Goal: Task Accomplishment & Management: Manage account settings

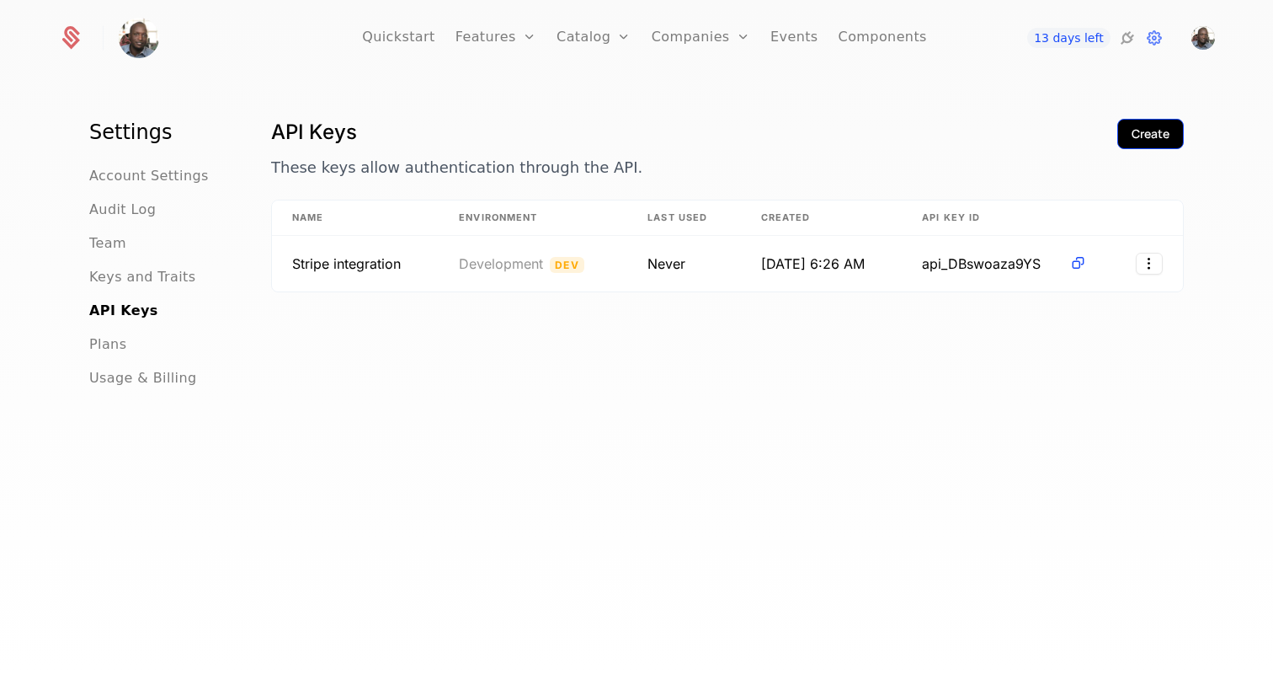
click at [1127, 131] on button "Create" at bounding box center [1150, 134] width 67 height 30
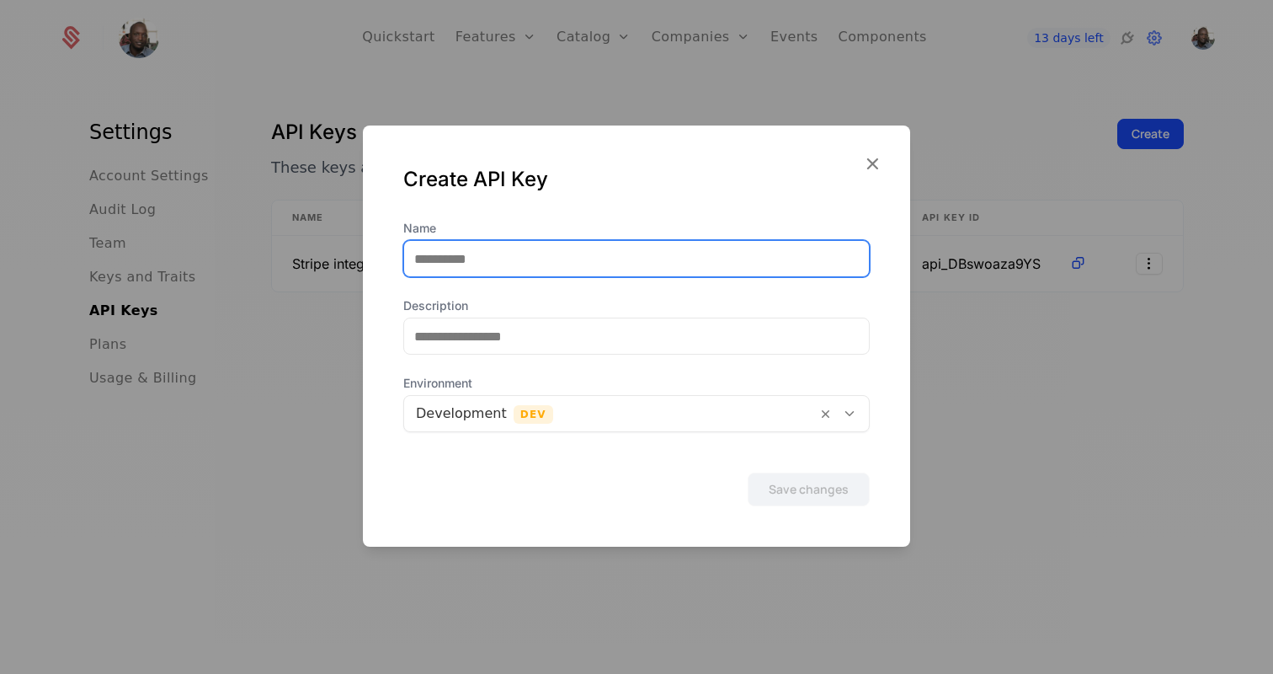
click at [498, 264] on input "Name" at bounding box center [636, 258] width 465 height 35
type input "*"
type input "******"
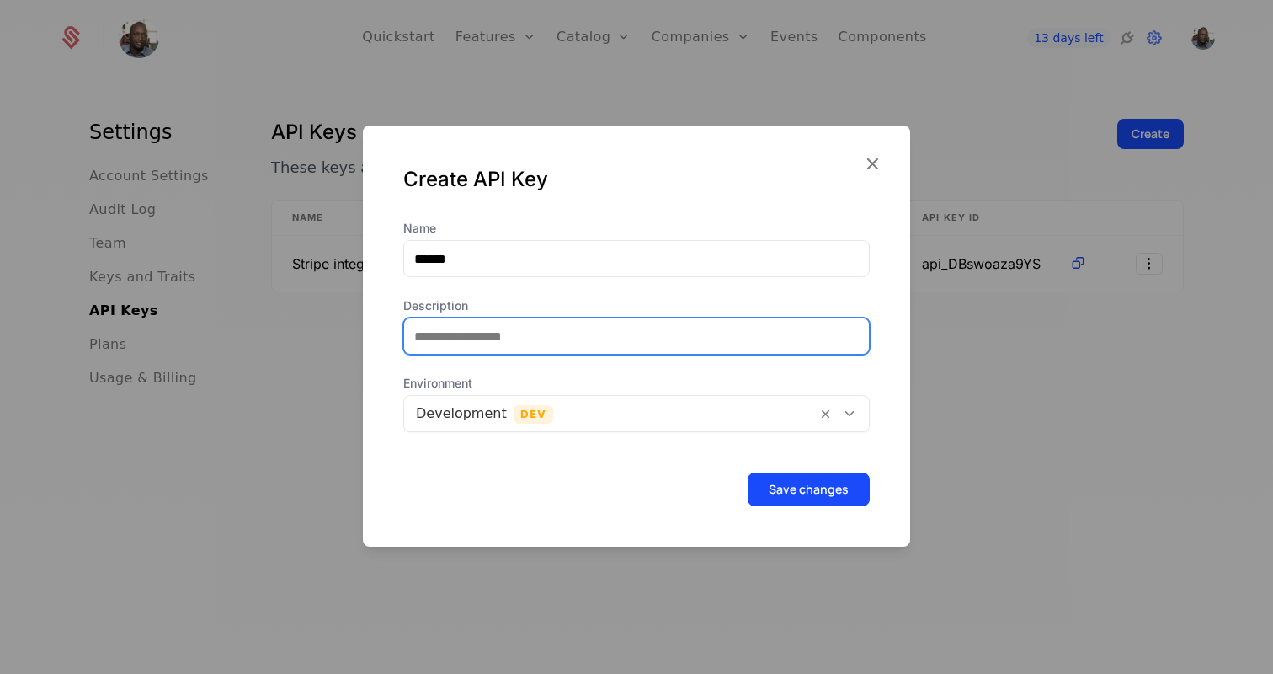
click at [598, 346] on input "Description" at bounding box center [636, 335] width 465 height 35
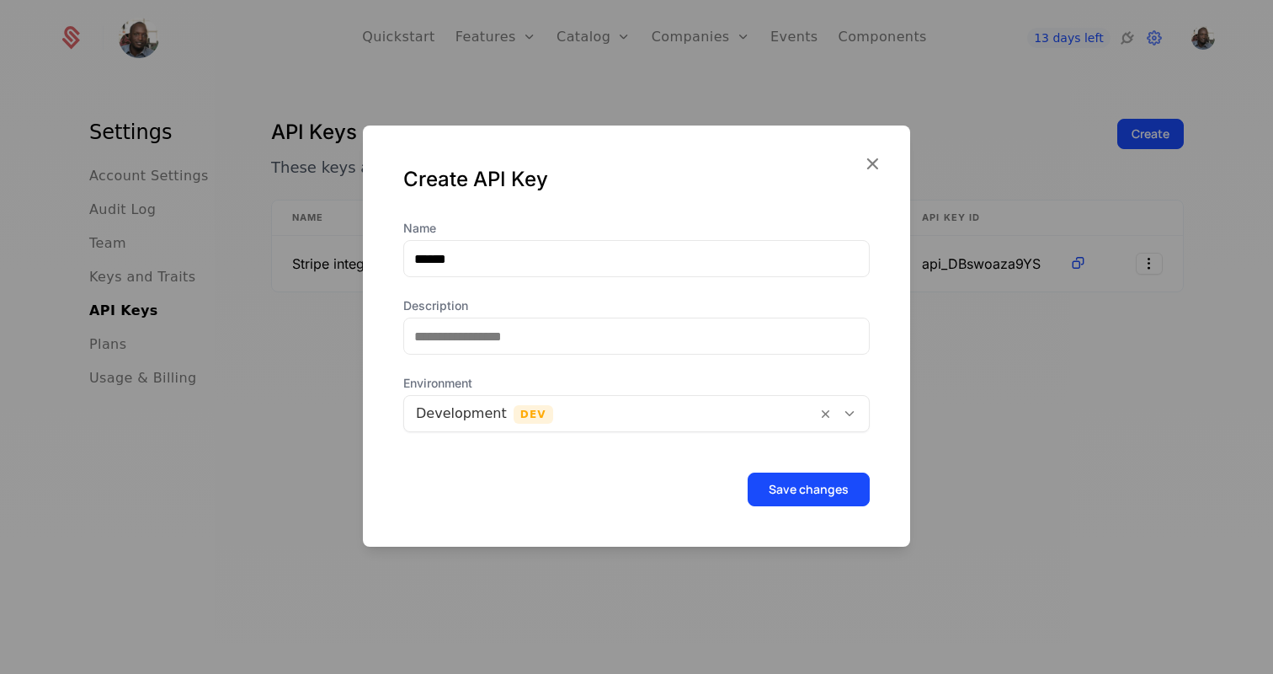
click at [665, 300] on label "Description" at bounding box center [636, 305] width 466 height 17
click at [665, 318] on input "Description" at bounding box center [636, 335] width 465 height 35
click at [645, 413] on div at bounding box center [610, 414] width 389 height 24
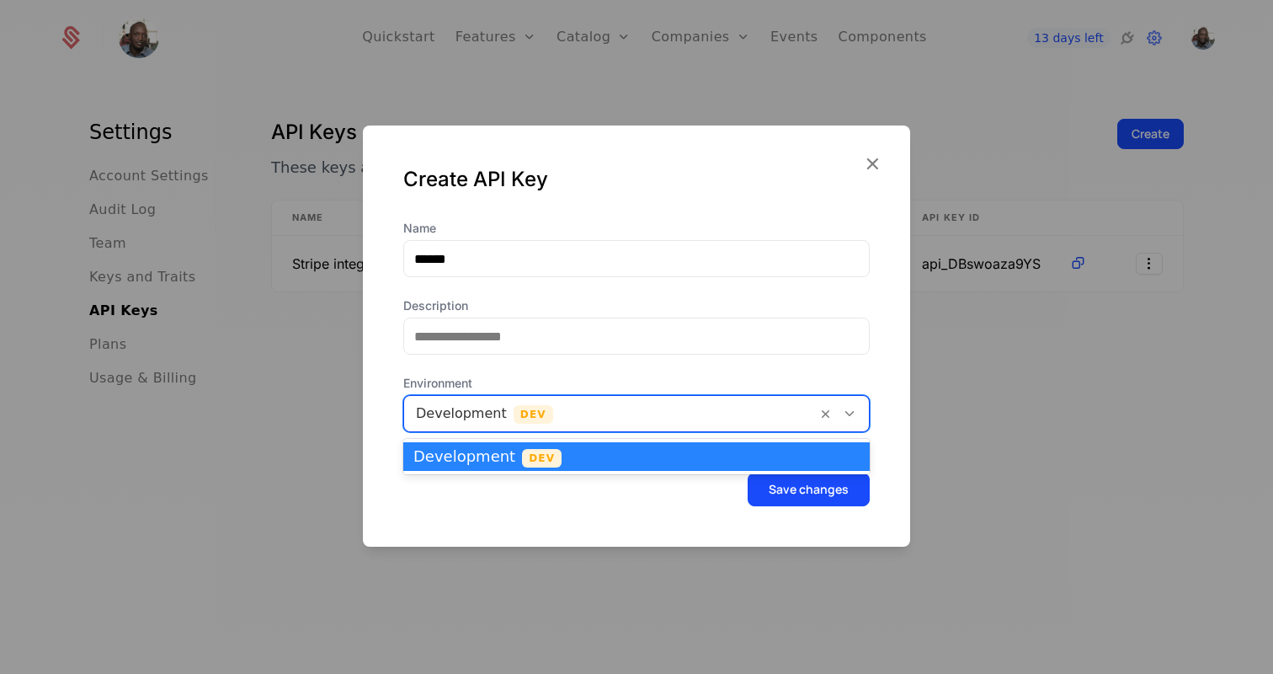
click at [645, 413] on div at bounding box center [610, 414] width 389 height 24
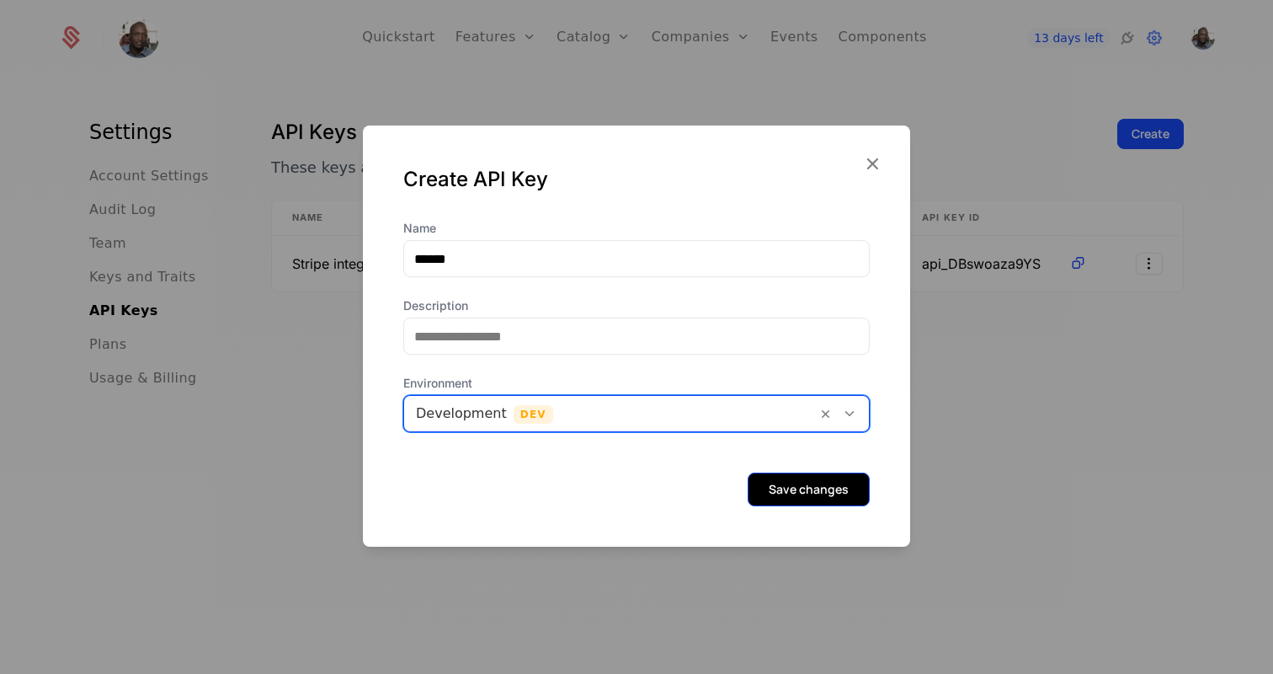
click at [814, 482] on button "Save changes" at bounding box center [809, 489] width 122 height 34
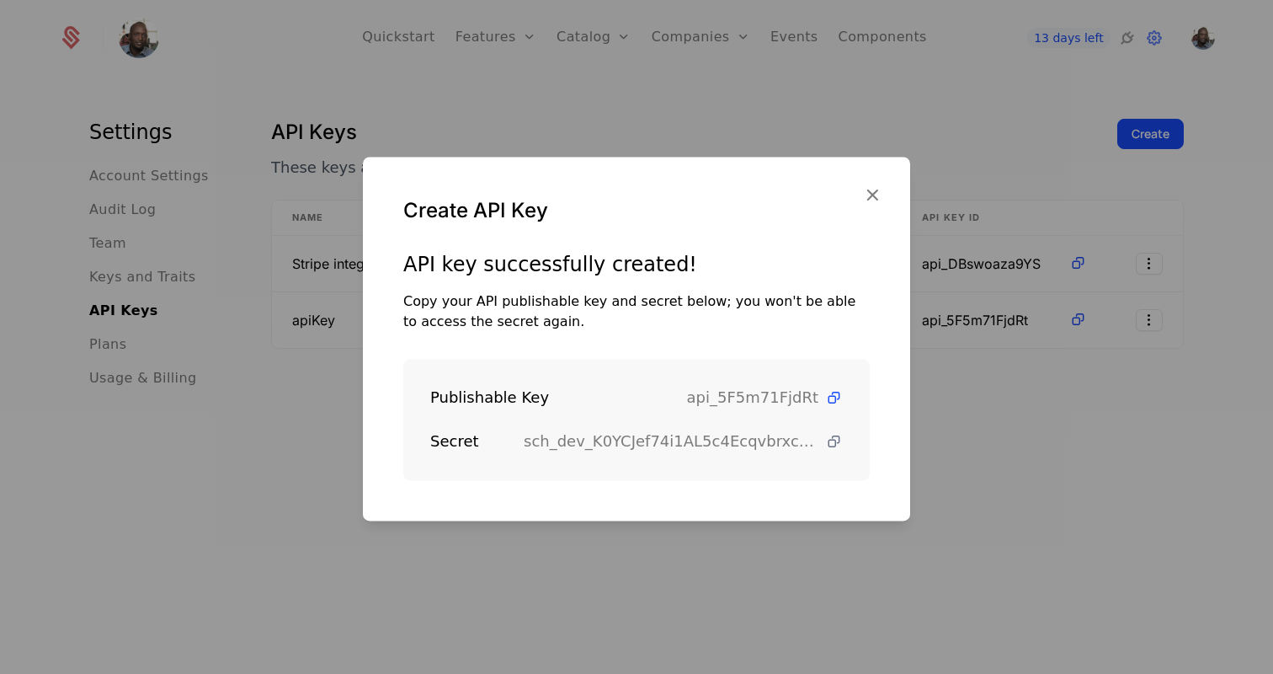
click at [833, 438] on icon at bounding box center [834, 442] width 18 height 18
click at [834, 395] on icon at bounding box center [834, 398] width 18 height 18
click at [833, 444] on icon at bounding box center [834, 442] width 18 height 18
click at [869, 193] on icon "button" at bounding box center [872, 195] width 22 height 22
